Goal: Answer question/provide support

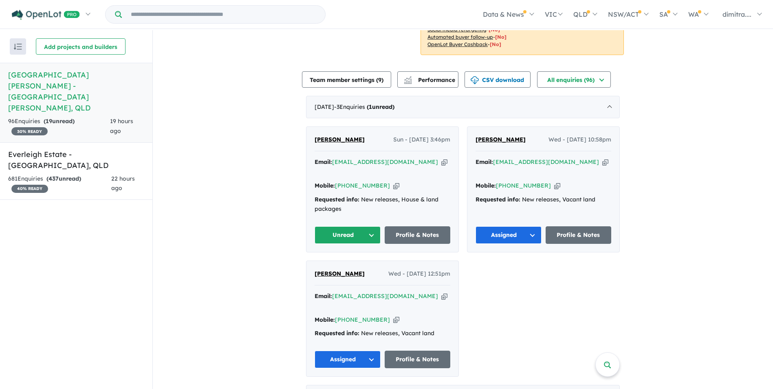
scroll to position [285, 0]
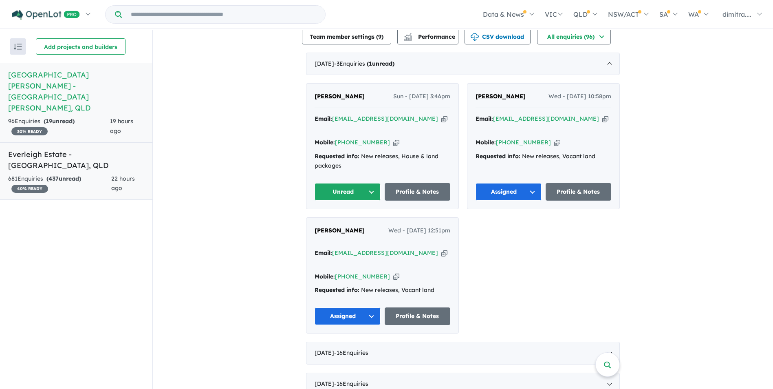
click at [97, 142] on link "Everleigh Estate - [GEOGRAPHIC_DATA] , [GEOGRAPHIC_DATA] 681 Enquir ies ( 437 u…" at bounding box center [76, 171] width 152 height 58
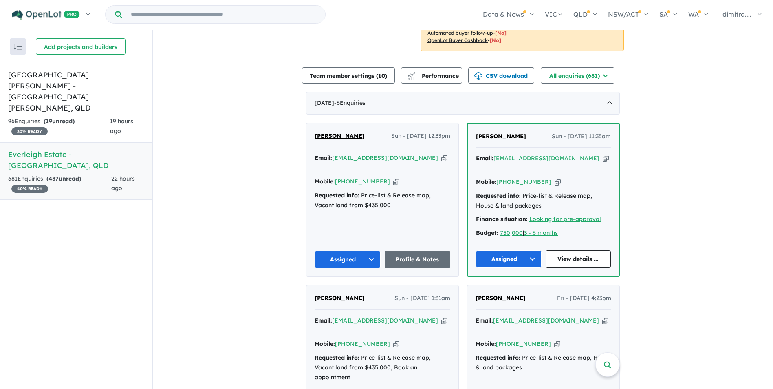
scroll to position [166, 0]
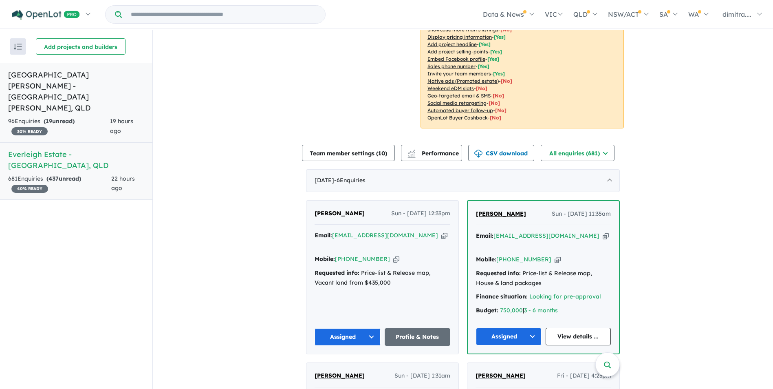
click at [105, 90] on h5 "Monarch Glen Estate - Monarch Glen , QLD" at bounding box center [76, 91] width 136 height 44
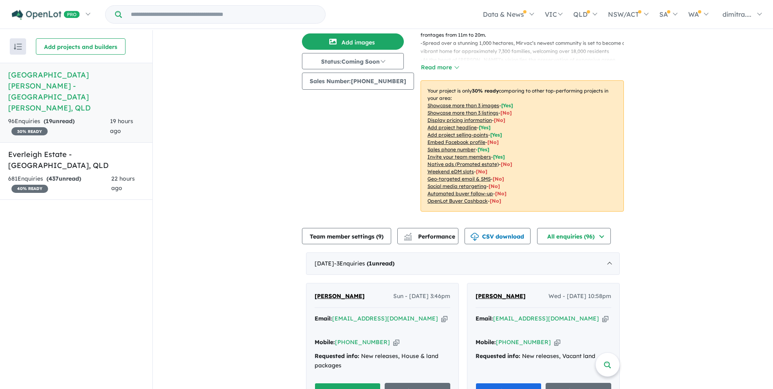
scroll to position [198, 0]
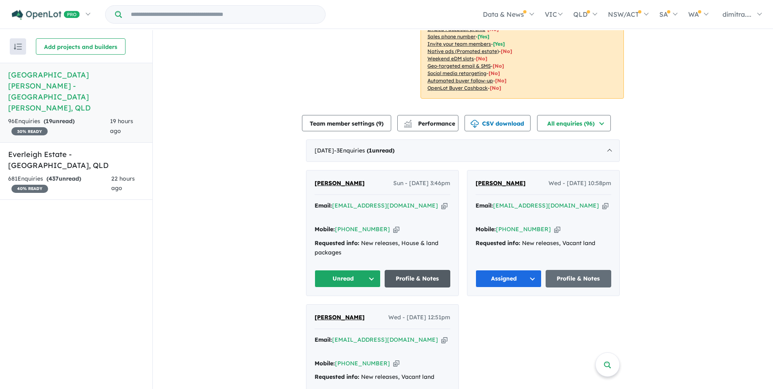
click at [413, 270] on link "Profile & Notes" at bounding box center [418, 279] width 66 height 18
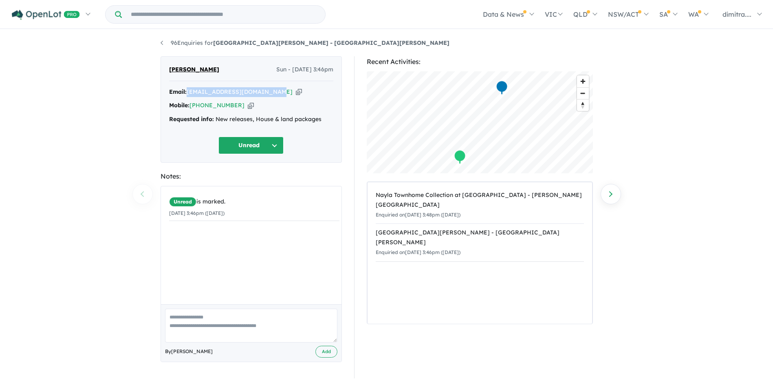
drag, startPoint x: 275, startPoint y: 92, endPoint x: 188, endPoint y: 92, distance: 86.8
click at [188, 92] on div "Email: adnanasghartarar@gmail.com Copied!" at bounding box center [251, 92] width 164 height 10
drag, startPoint x: 188, startPoint y: 92, endPoint x: 195, endPoint y: 89, distance: 7.0
copy a%20Monarch%20Glen%20Estate%20-%20Monarch%20Glen"] "[EMAIL_ADDRESS][DOMAIN_NAME]"
drag, startPoint x: 236, startPoint y: 104, endPoint x: 191, endPoint y: 105, distance: 45.3
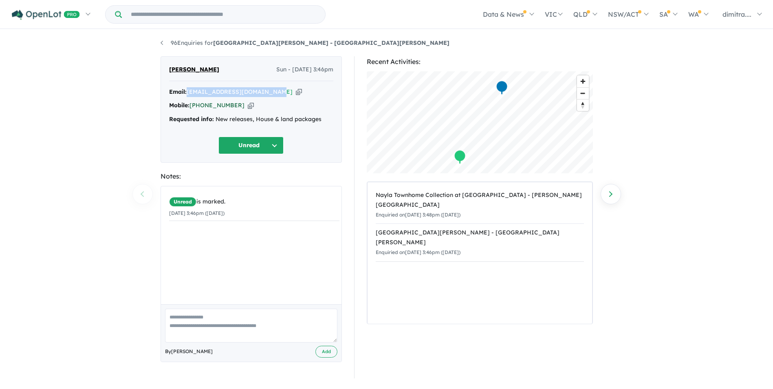
click at [191, 105] on div "Mobile: +61 452 456 330 Copied!" at bounding box center [251, 106] width 164 height 10
drag, startPoint x: 191, startPoint y: 105, endPoint x: 198, endPoint y: 104, distance: 6.7
copy link "[PHONE_NUMBER]"
drag, startPoint x: 211, startPoint y: 68, endPoint x: 171, endPoint y: 67, distance: 39.9
click at [171, 67] on div "Adnan Tarar Sun - 05/10/2025, 3:46pm" at bounding box center [251, 73] width 164 height 16
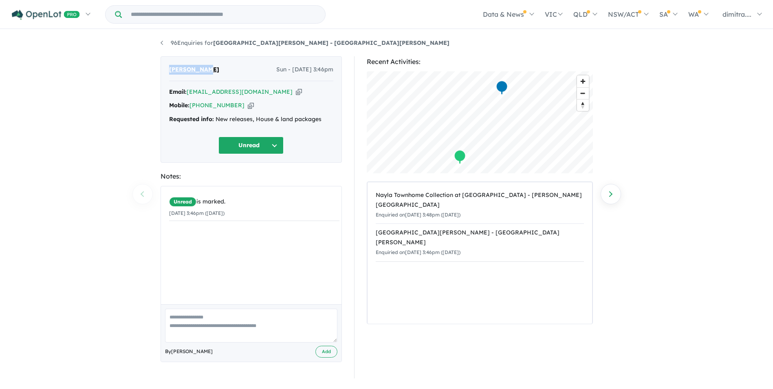
drag, startPoint x: 171, startPoint y: 67, endPoint x: 180, endPoint y: 66, distance: 9.4
copy span "[PERSON_NAME]"
click at [240, 149] on button "Unread" at bounding box center [250, 146] width 65 height 18
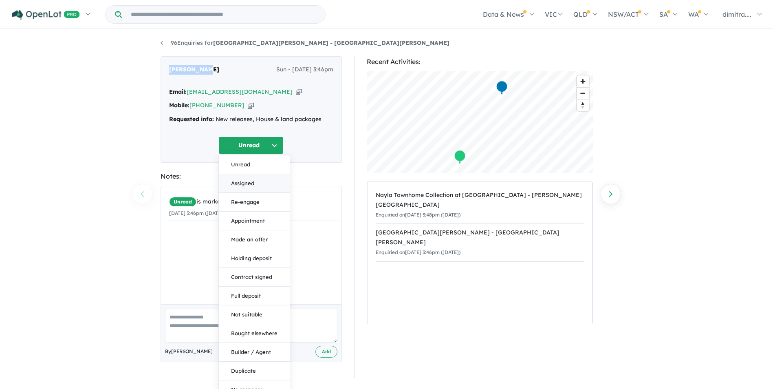
click at [238, 183] on button "Assigned" at bounding box center [254, 183] width 71 height 19
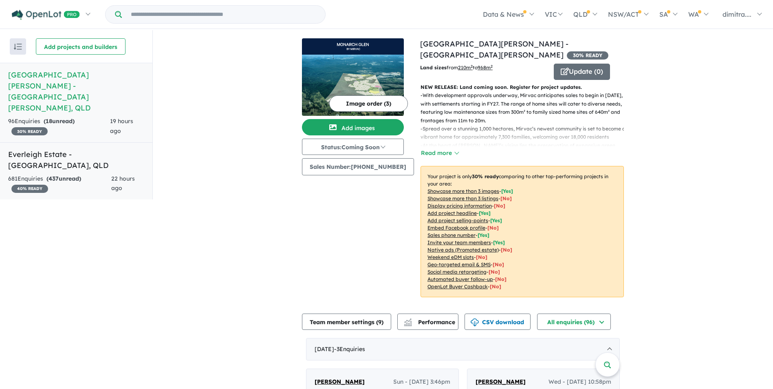
click at [104, 142] on link "Everleigh Estate - [GEOGRAPHIC_DATA] , [GEOGRAPHIC_DATA] 681 Enquir ies ( 437 u…" at bounding box center [76, 171] width 152 height 58
